Goal: Information Seeking & Learning: Learn about a topic

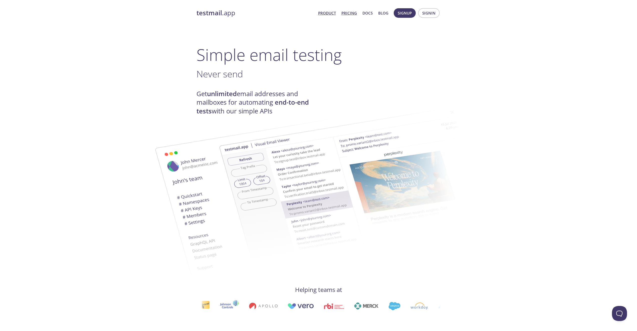
click at [348, 16] on link "Pricing" at bounding box center [349, 13] width 16 height 7
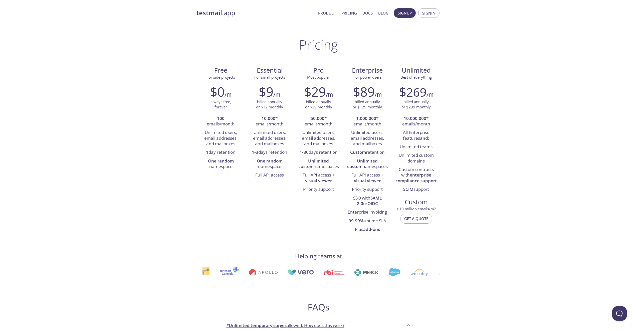
click at [217, 20] on div "testmail .app Product Pricing Docs Blog Signup Signin" at bounding box center [318, 13] width 244 height 16
click at [230, 16] on link "testmail .app" at bounding box center [255, 13] width 118 height 9
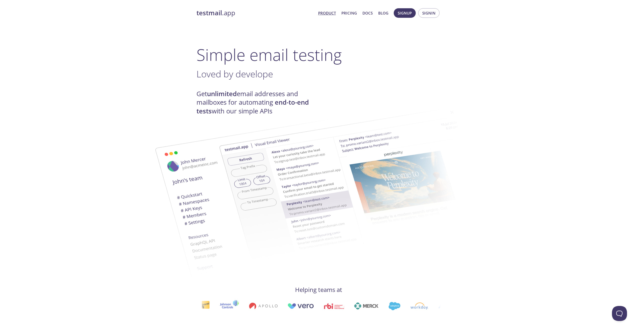
click at [359, 7] on span "Product Pricing Docs Blog" at bounding box center [353, 13] width 76 height 12
click at [355, 10] on link "Pricing" at bounding box center [349, 13] width 16 height 7
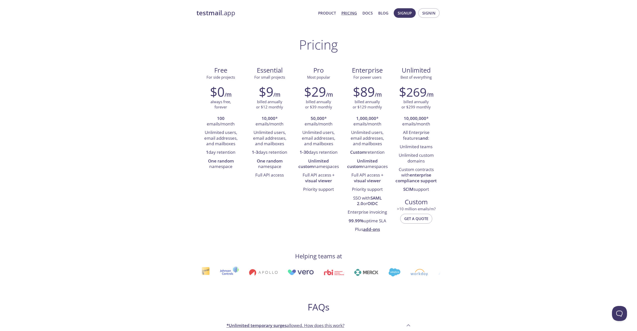
click at [331, 9] on span "Product Pricing Docs Blog" at bounding box center [353, 13] width 76 height 12
click at [330, 12] on link "Product" at bounding box center [327, 13] width 18 height 7
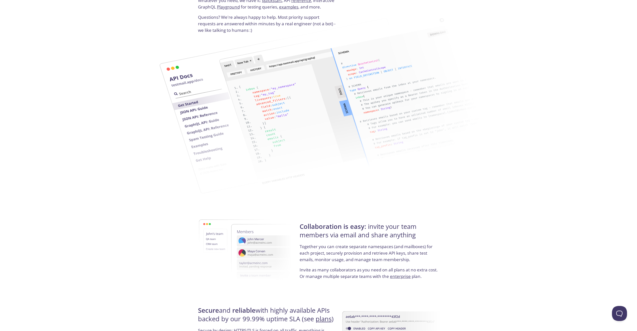
scroll to position [670, 0]
